Goal: Task Accomplishment & Management: Manage account settings

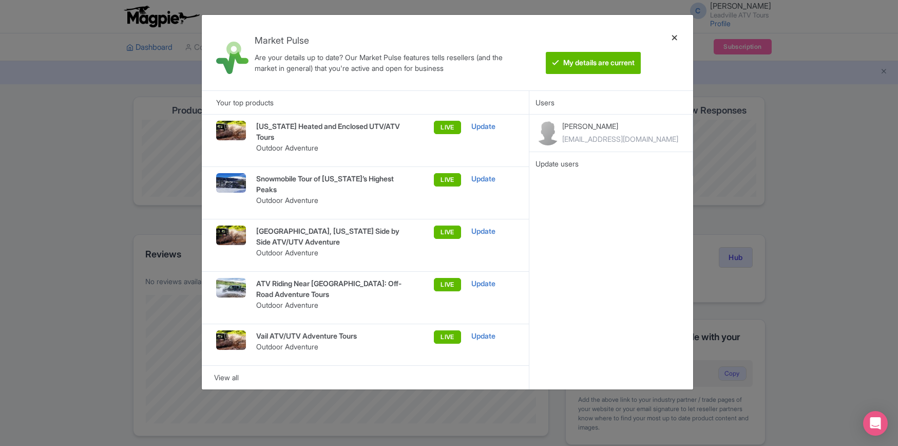
click at [672, 36] on div at bounding box center [674, 52] width 25 height 59
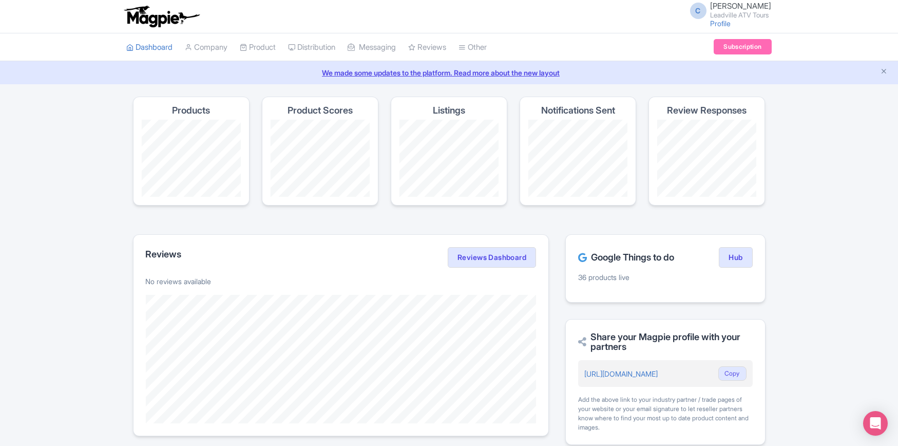
click at [738, 9] on span "[PERSON_NAME]" at bounding box center [740, 6] width 61 height 10
click at [714, 80] on link "Sign out" at bounding box center [723, 80] width 98 height 16
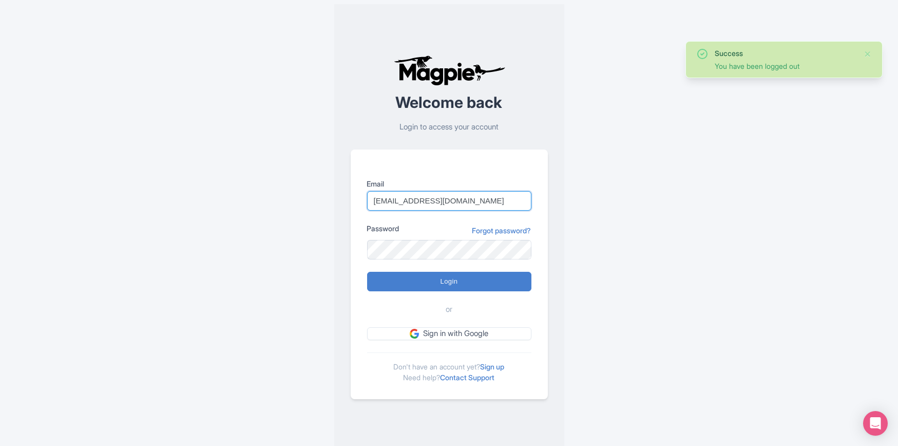
click at [460, 201] on input "LeadvilleATVTours@gmail.com" at bounding box center [449, 201] width 164 height 20
type input "HatcherPassTour@gmail.com"
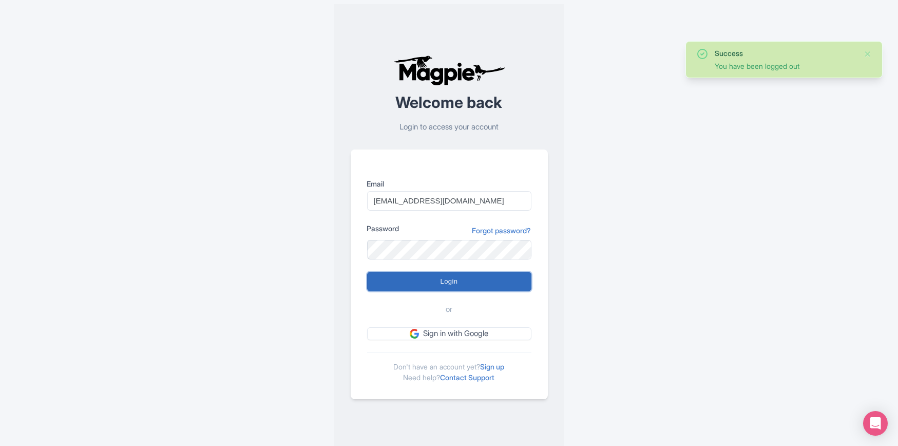
click at [450, 273] on input "Login" at bounding box center [449, 282] width 164 height 20
type input "Logging in..."
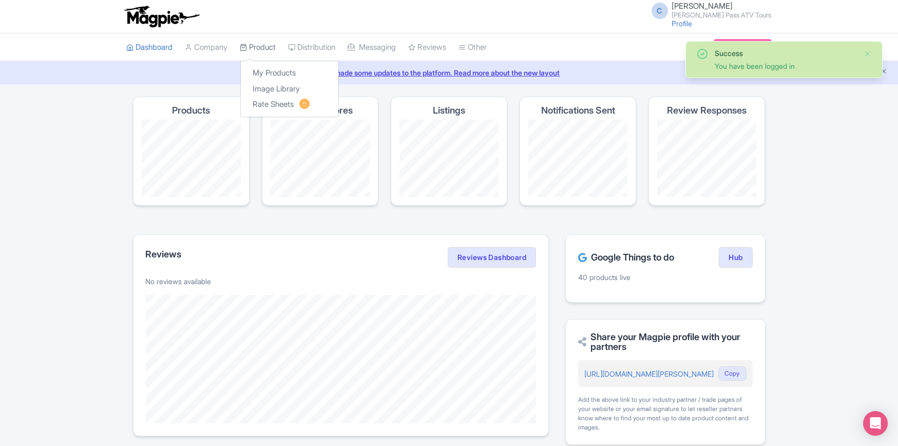
click at [268, 47] on link "Product" at bounding box center [258, 47] width 36 height 28
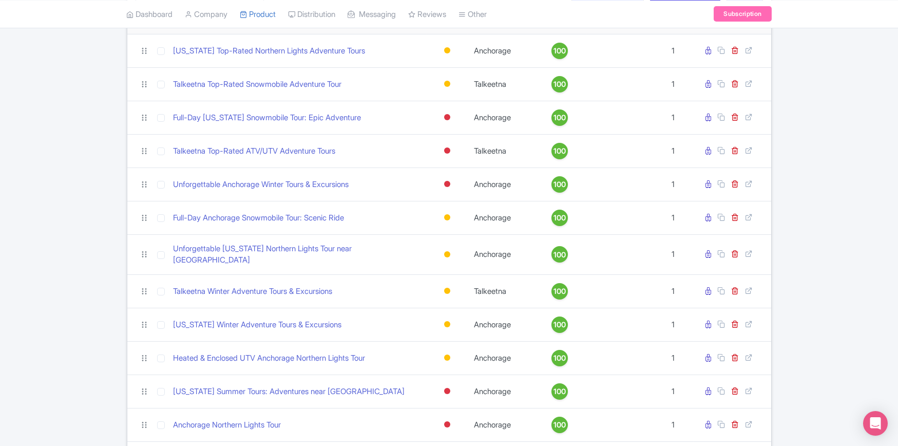
scroll to position [61, 0]
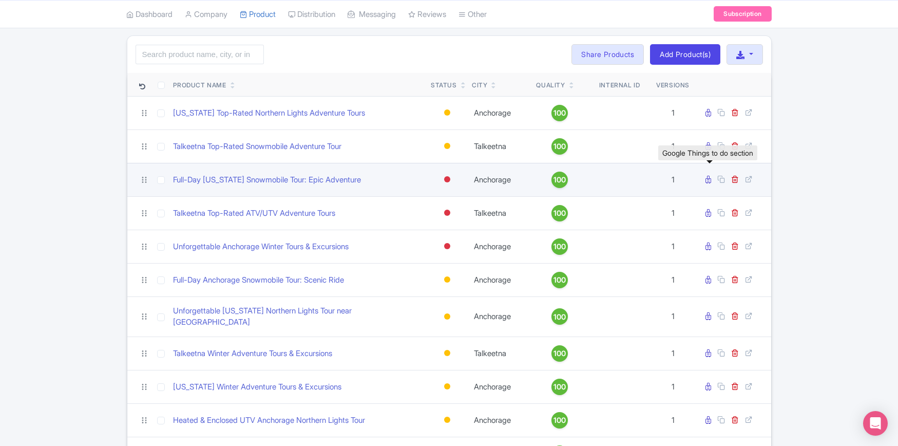
click at [709, 180] on icon at bounding box center [709, 180] width 6 height 8
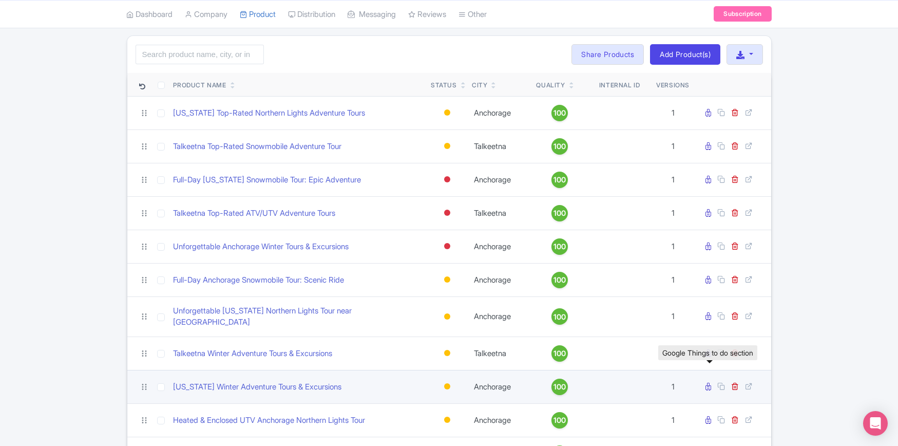
click at [709, 382] on icon at bounding box center [709, 386] width 6 height 8
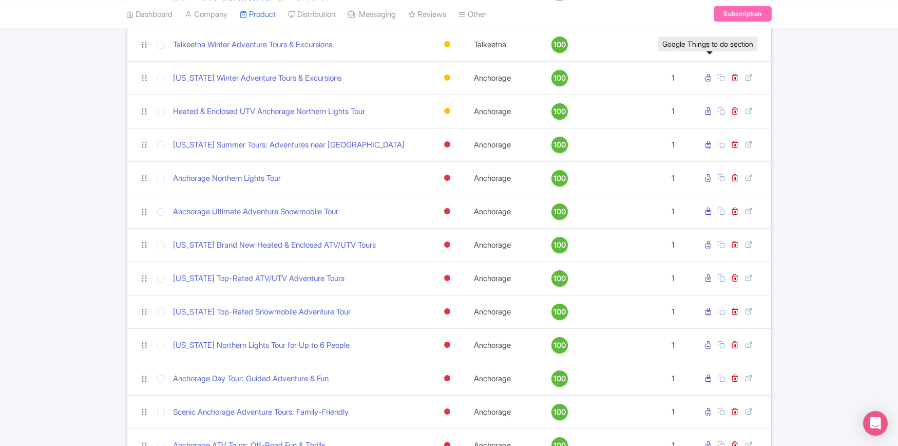
scroll to position [422, 0]
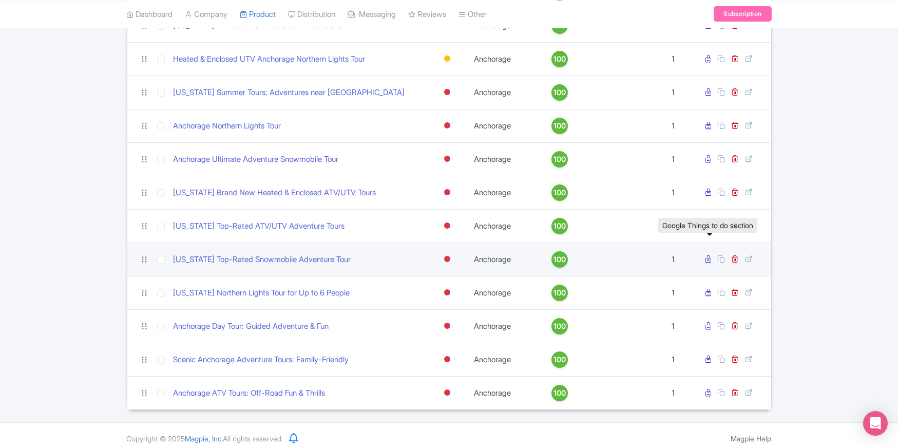
click at [707, 255] on icon at bounding box center [709, 259] width 6 height 8
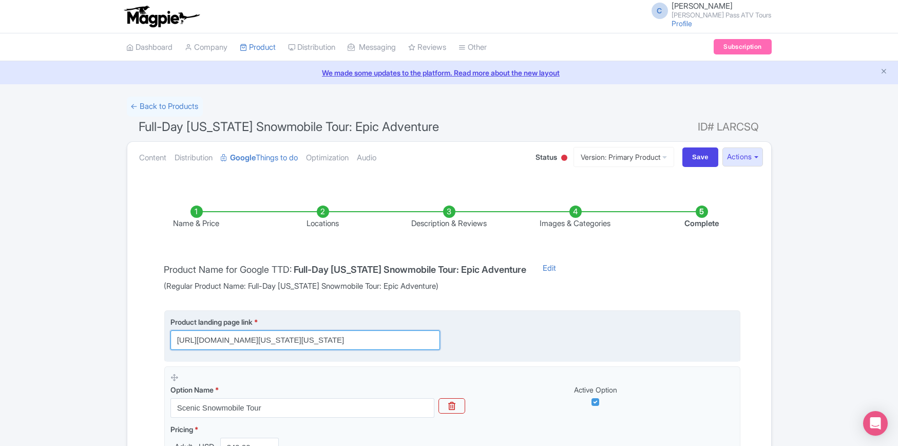
click at [330, 341] on input "https://hatcherpasstour.com/alaska-snowmobile-tours-rentals/?utm_source=google&…" at bounding box center [305, 340] width 270 height 20
click at [309, 339] on input "https://hatcherpasstour.com/alaska-snowmobile-tours-rentals/?utm_source=google&…" at bounding box center [305, 340] width 270 height 20
click at [386, 341] on input "https://hatcherpasstour.com/alaska-snowmobile-tours-rentals/?utm_source=google&…" at bounding box center [305, 340] width 270 height 20
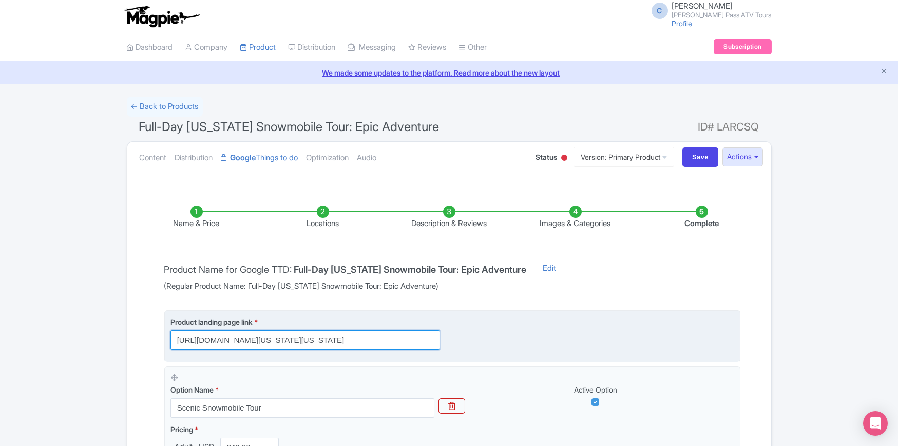
click at [177, 338] on input "https://hatcherpasstour.com/alaska-snowmobile-tours-rentals/?utm_source=google&…" at bounding box center [305, 340] width 270 height 20
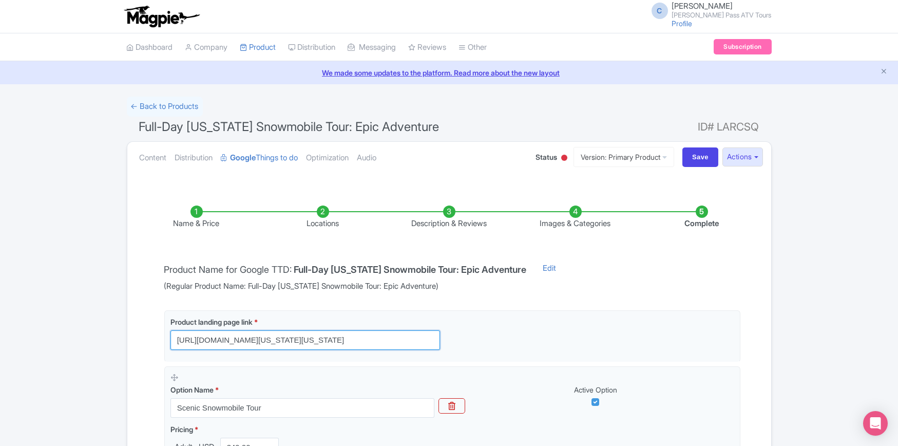
paste input "nchorage"
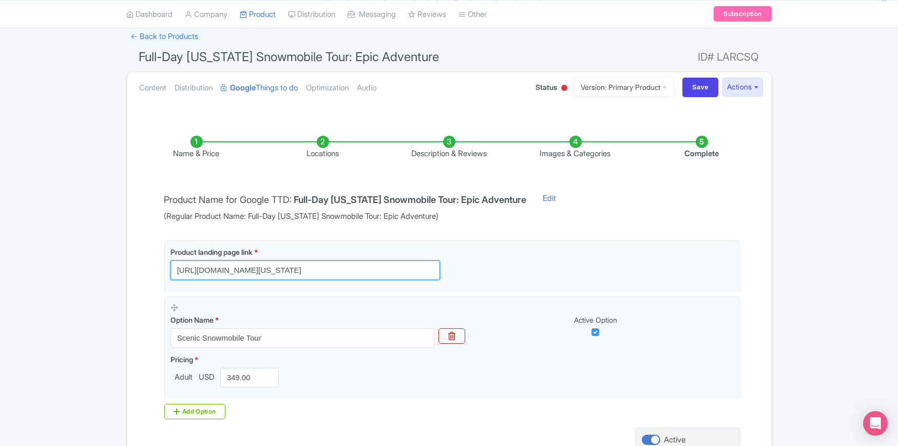
scroll to position [123, 0]
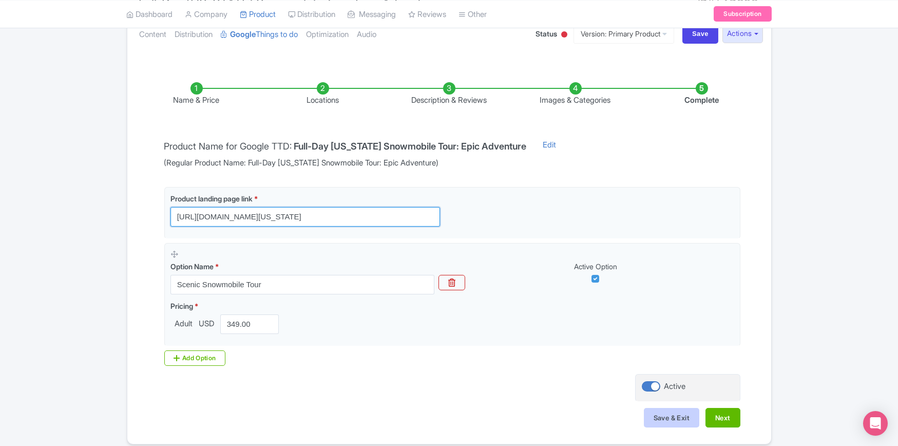
type input "[URL][DOMAIN_NAME][US_STATE]"
click at [662, 417] on button "Save & Exit" at bounding box center [671, 418] width 55 height 20
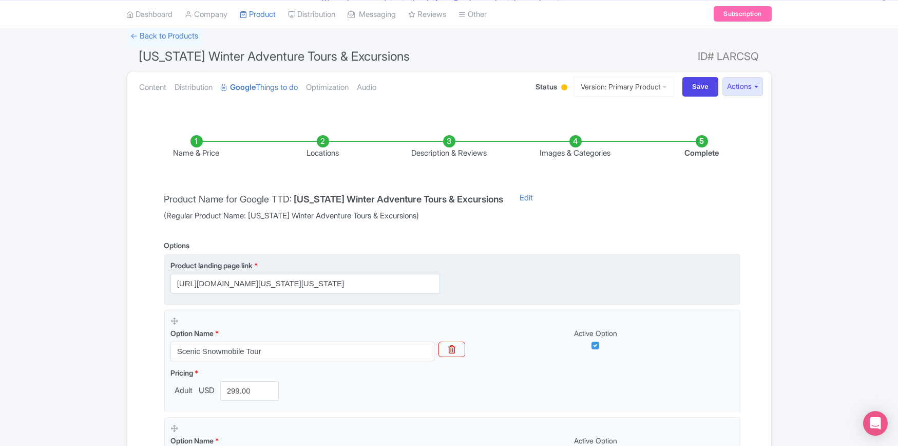
scroll to position [123, 0]
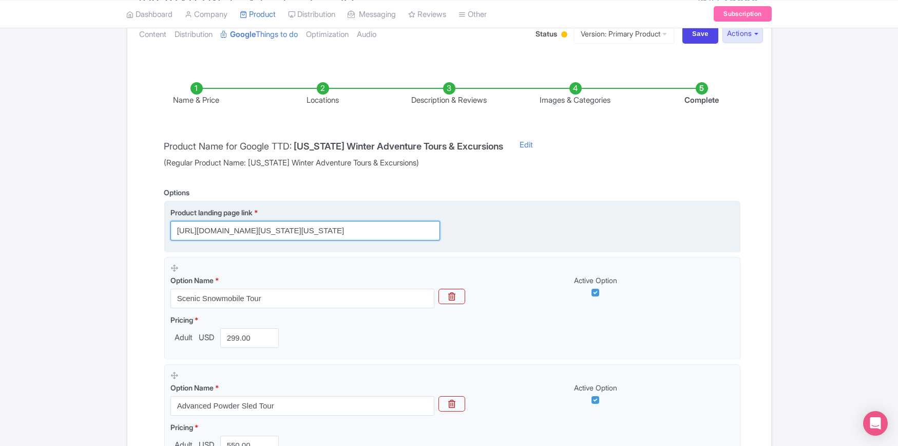
click at [319, 232] on input "[URL][DOMAIN_NAME][US_STATE][US_STATE]" at bounding box center [305, 231] width 270 height 20
click at [338, 233] on input "[URL][DOMAIN_NAME][US_STATE][US_STATE]" at bounding box center [305, 231] width 270 height 20
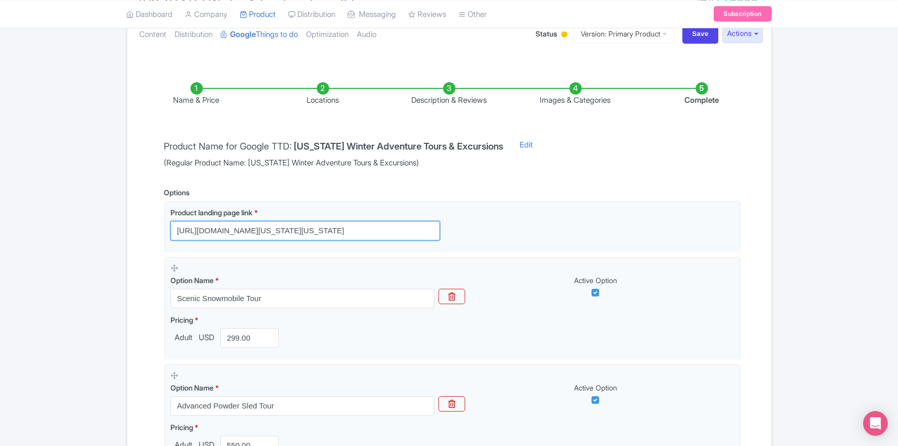
drag, startPoint x: 387, startPoint y: 230, endPoint x: 161, endPoint y: 228, distance: 225.9
click at [161, 228] on div "Options Product landing page link * [URL][DOMAIN_NAME][US_STATE][US_STATE] Opti…" at bounding box center [449, 390] width 582 height 407
paste input "nchorage"
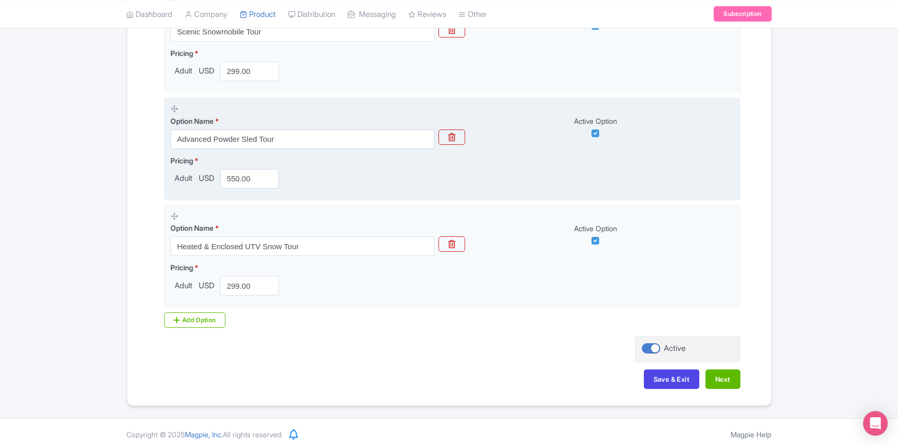
scroll to position [394, 0]
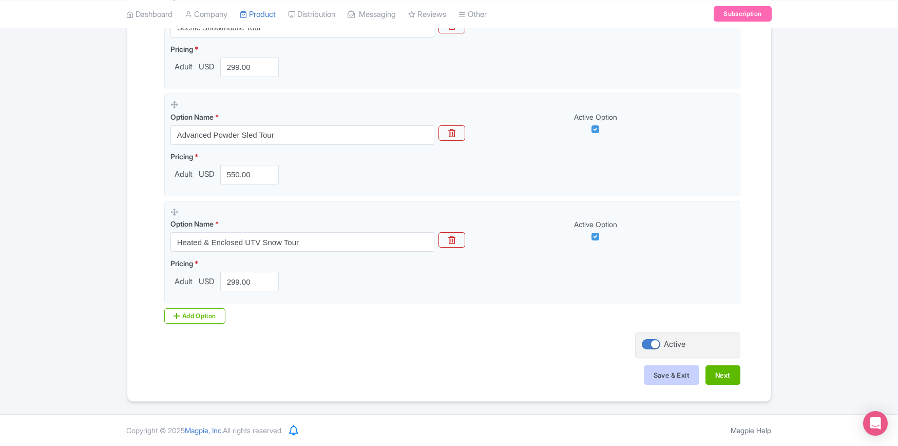
type input "[URL][DOMAIN_NAME][US_STATE]"
click at [658, 373] on button "Save & Exit" at bounding box center [671, 375] width 55 height 20
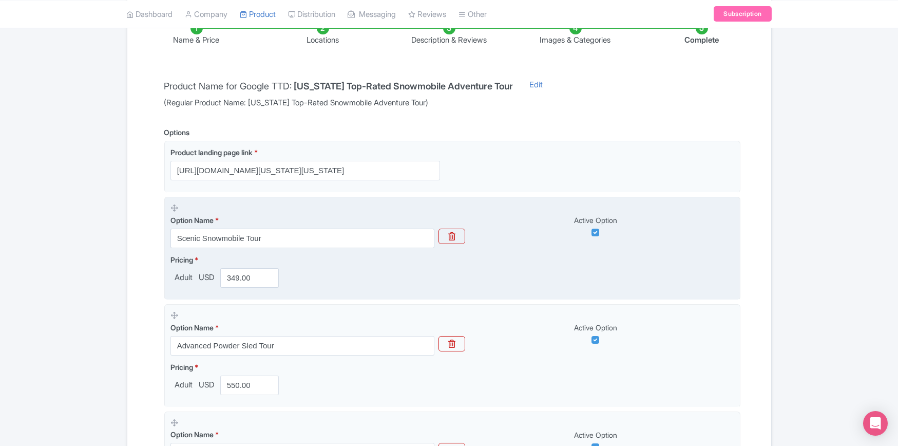
scroll to position [185, 0]
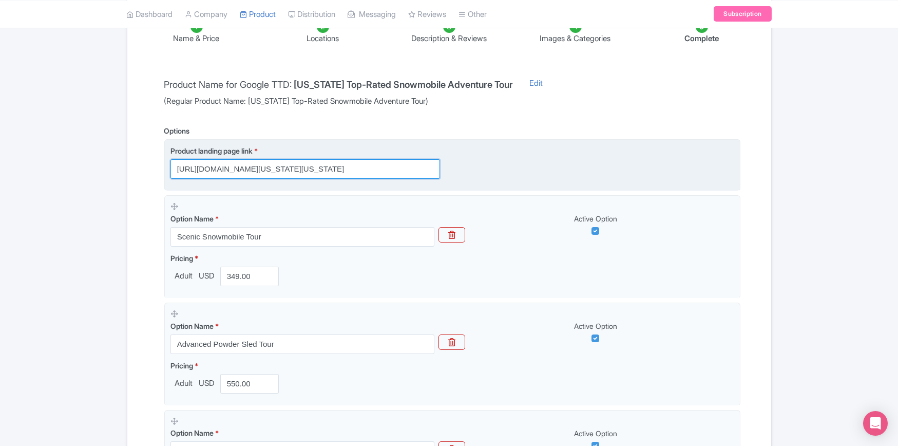
click at [343, 171] on input "https://hatcherpasstour.com/alaska-snowmobile-tours-rentals/?utm_source=google&…" at bounding box center [305, 169] width 270 height 20
click at [356, 168] on input "https://hatcherpasstour.com/alaska-snowmobile-tours-rentals/?utm_source=google&…" at bounding box center [305, 169] width 270 height 20
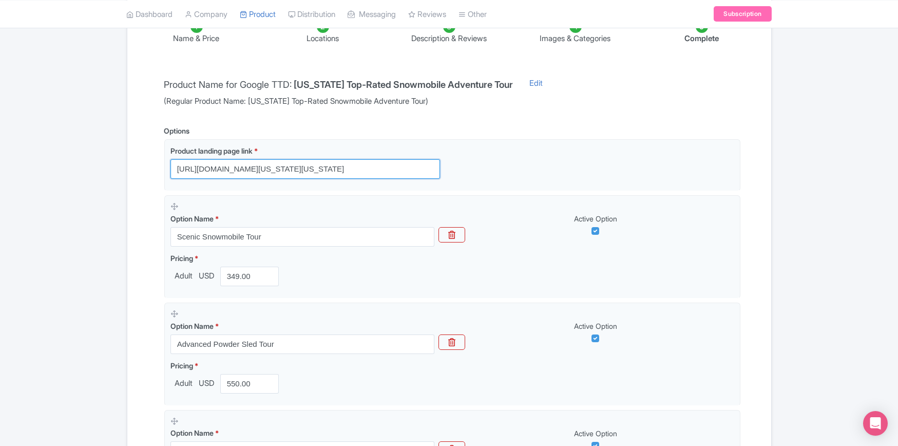
drag, startPoint x: 387, startPoint y: 169, endPoint x: 145, endPoint y: 170, distance: 241.8
click at [145, 170] on div "Name & Price Locations Description & Reviews Images & Categories Complete Produ…" at bounding box center [448, 302] width 631 height 604
paste input "nchorage"
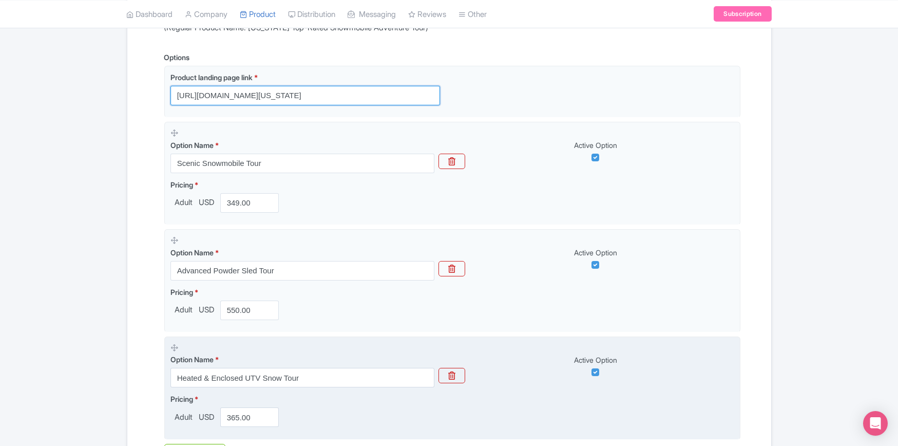
scroll to position [394, 0]
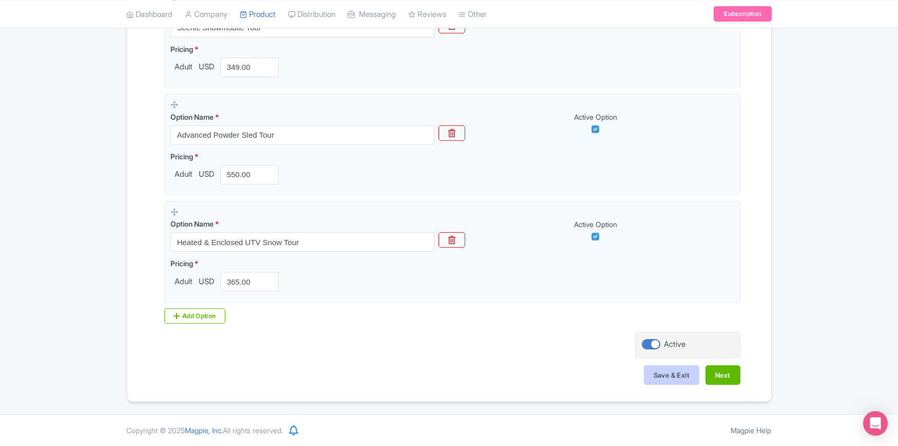
type input "https://hatcherpasstour.com/anchorage-snowmobile-tours-rentals/?utm_source=goog…"
click at [668, 376] on button "Save & Exit" at bounding box center [671, 375] width 55 height 20
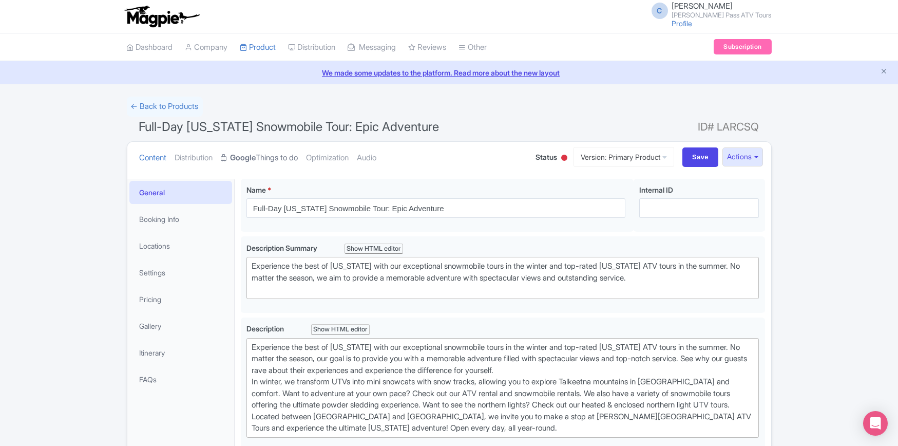
click at [280, 158] on link "Google Things to do" at bounding box center [259, 158] width 77 height 32
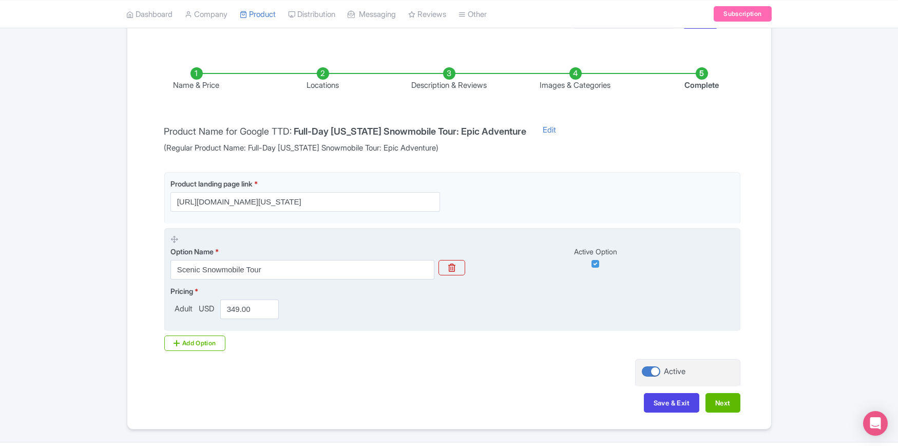
scroll to position [164, 0]
